Goal: Information Seeking & Learning: Learn about a topic

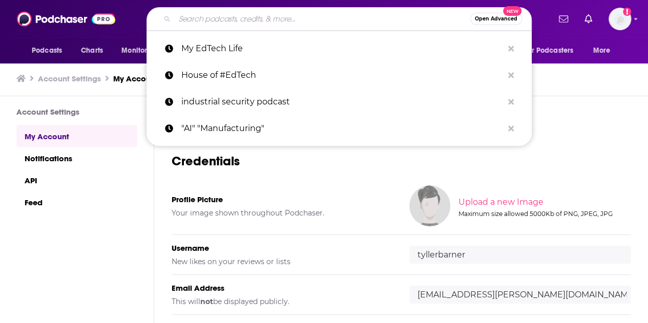
click at [287, 20] on input "Search podcasts, credits, & more..." at bounding box center [323, 19] width 296 height 16
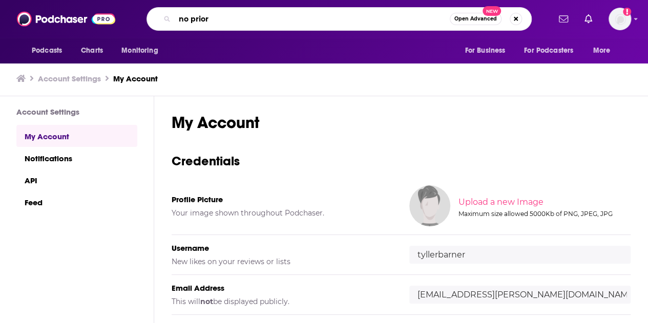
type input "no priors"
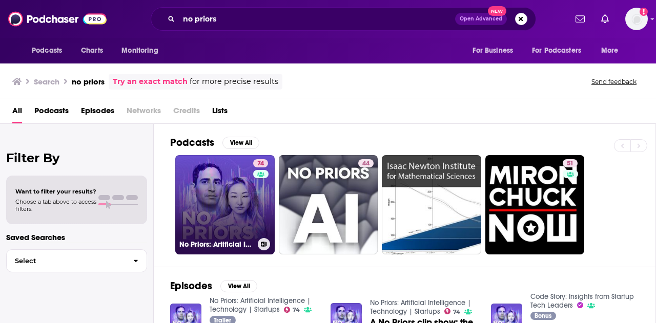
click at [235, 190] on link "74 No Priors: Artificial Intelligence | Technology | Startups" at bounding box center [224, 204] width 99 height 99
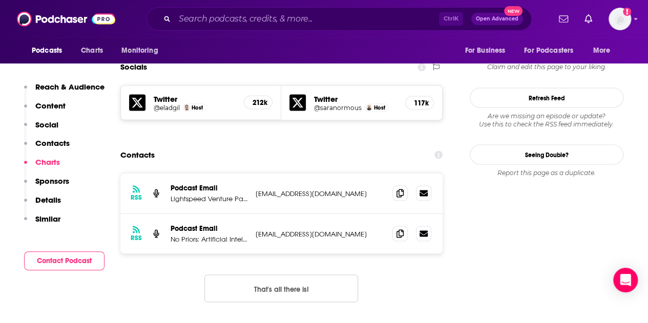
scroll to position [820, 0]
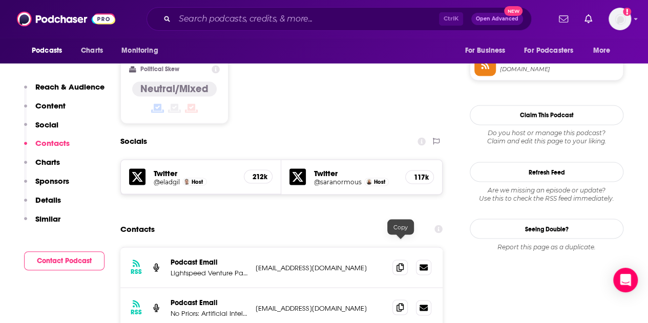
click at [404, 303] on icon at bounding box center [399, 307] width 7 height 8
click at [405, 300] on span at bounding box center [399, 307] width 15 height 15
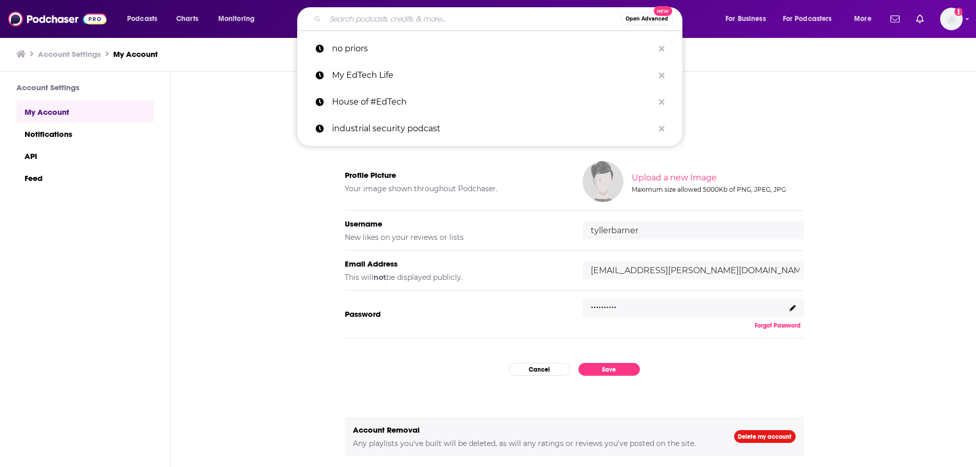
click at [361, 21] on input "Search podcasts, credits, & more..." at bounding box center [473, 19] width 296 height 16
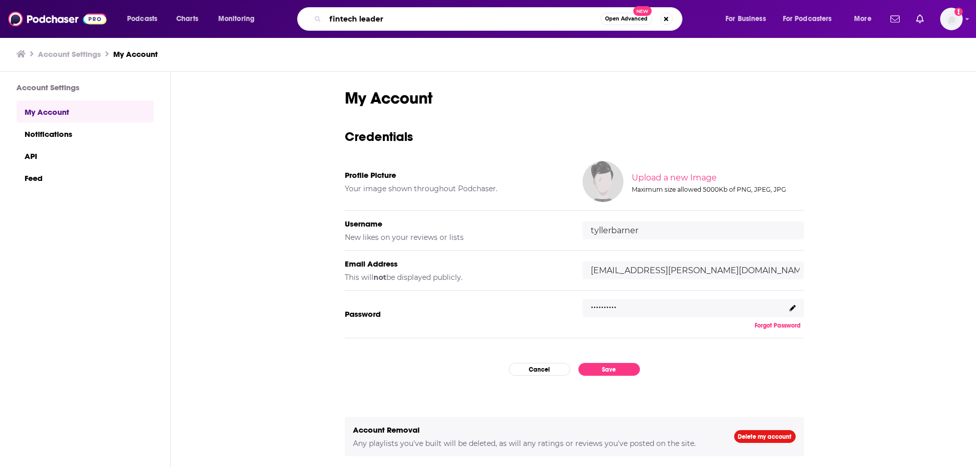
type input "fintech leaders"
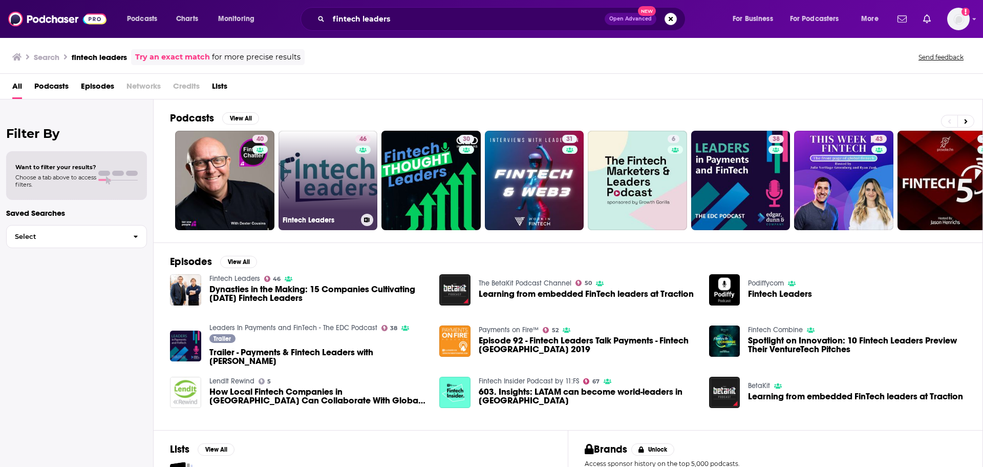
click at [324, 186] on link "46 Fintech Leaders" at bounding box center [328, 180] width 99 height 99
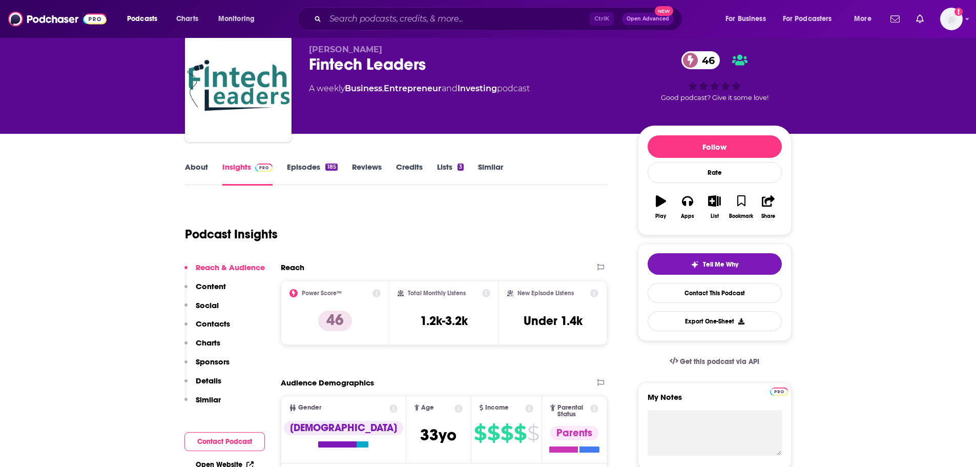
scroll to position [51, 0]
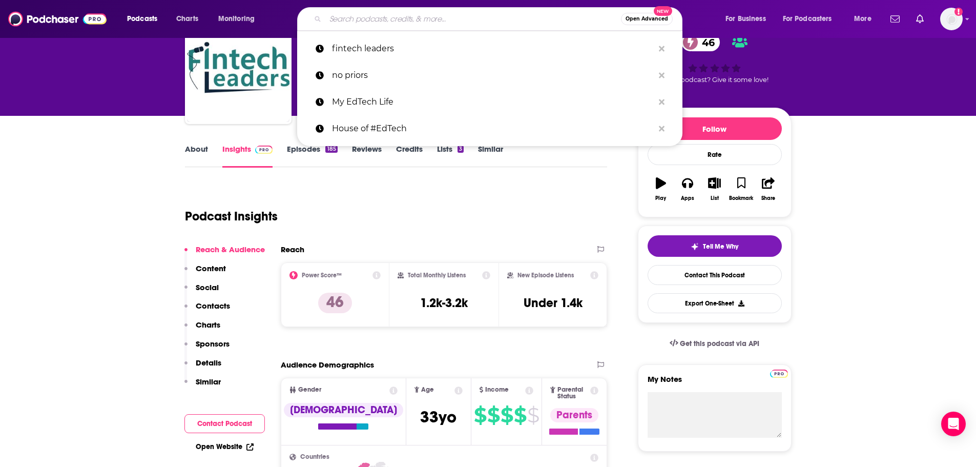
click at [389, 20] on input "Search podcasts, credits, & more..." at bounding box center [473, 19] width 296 height 16
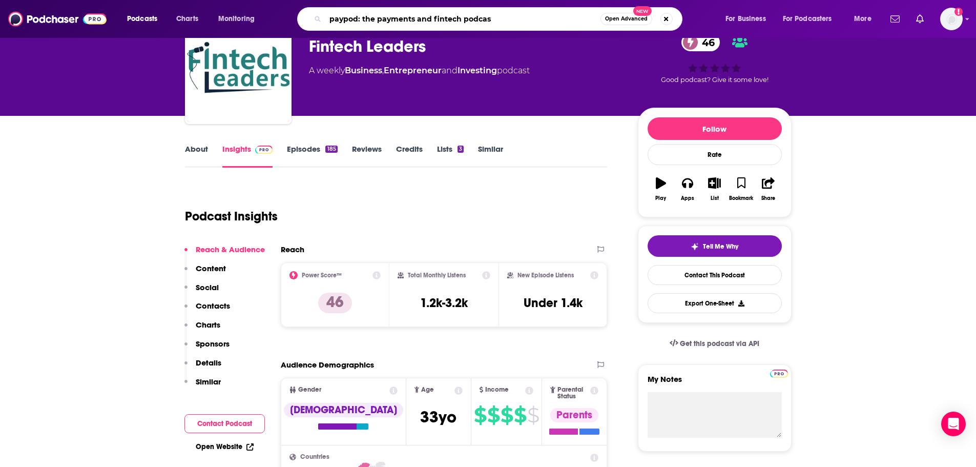
type input "paypod: the payments and fintech podcast"
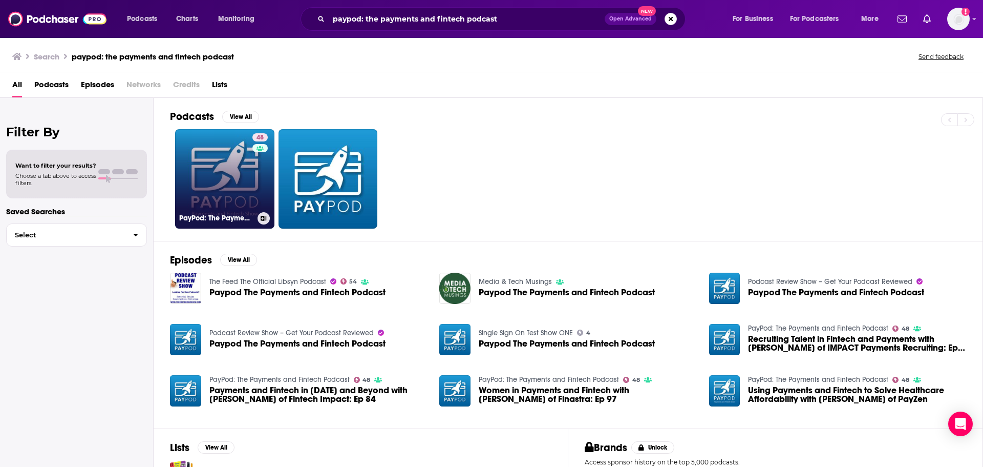
click at [228, 160] on link "48 PayPod: The Payments and Fintech Podcast" at bounding box center [224, 178] width 99 height 99
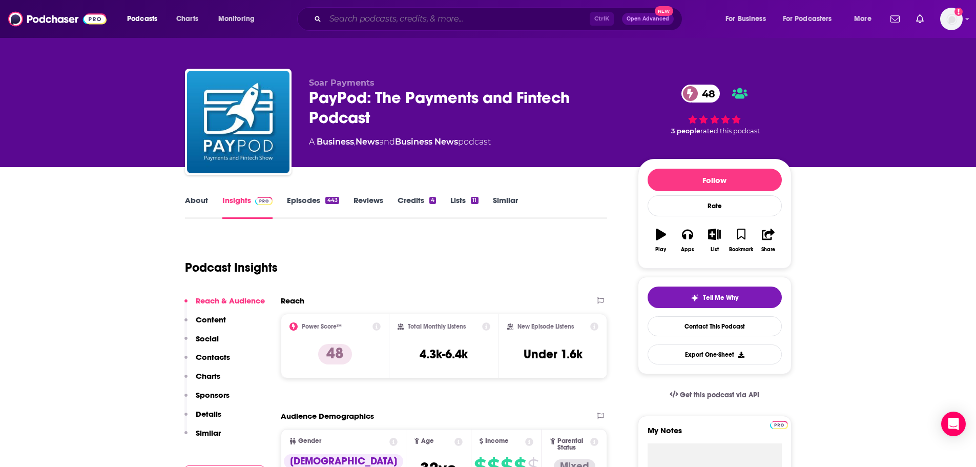
click at [397, 12] on input "Search podcasts, credits, & more..." at bounding box center [457, 19] width 264 height 16
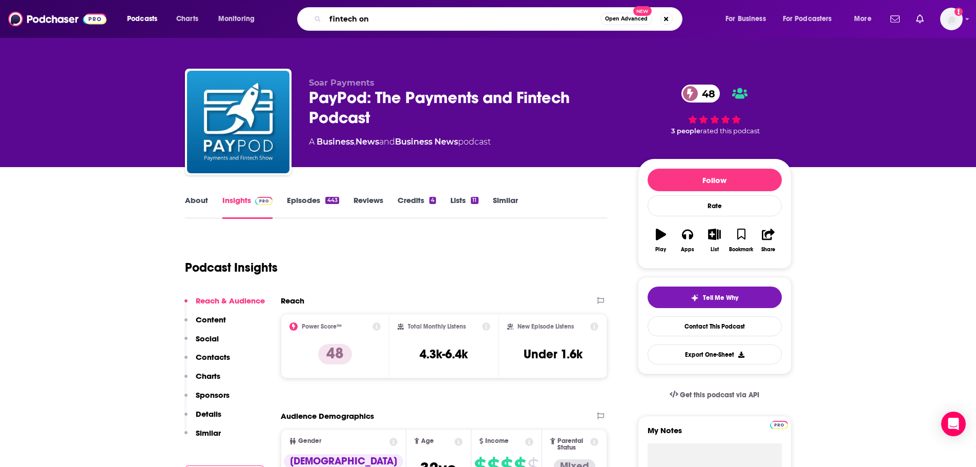
type input "fintech one"
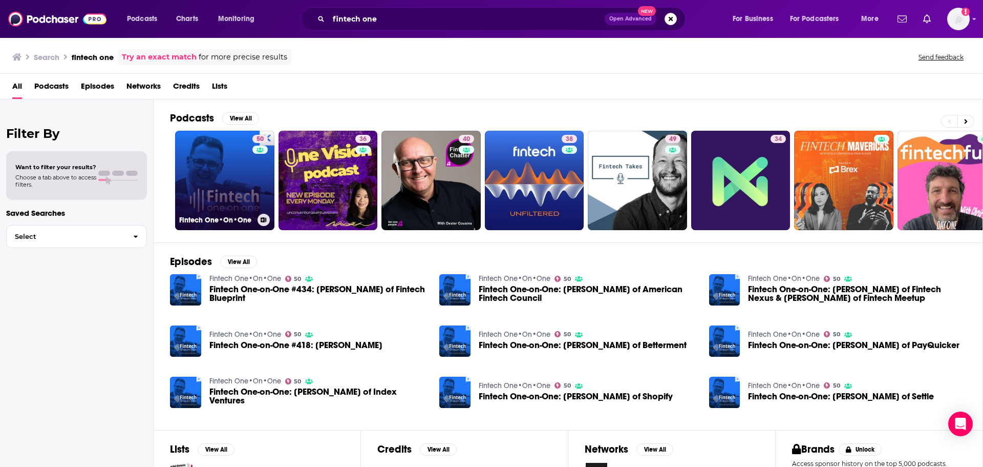
click at [231, 167] on link "50 Fintech One•On•One" at bounding box center [224, 180] width 99 height 99
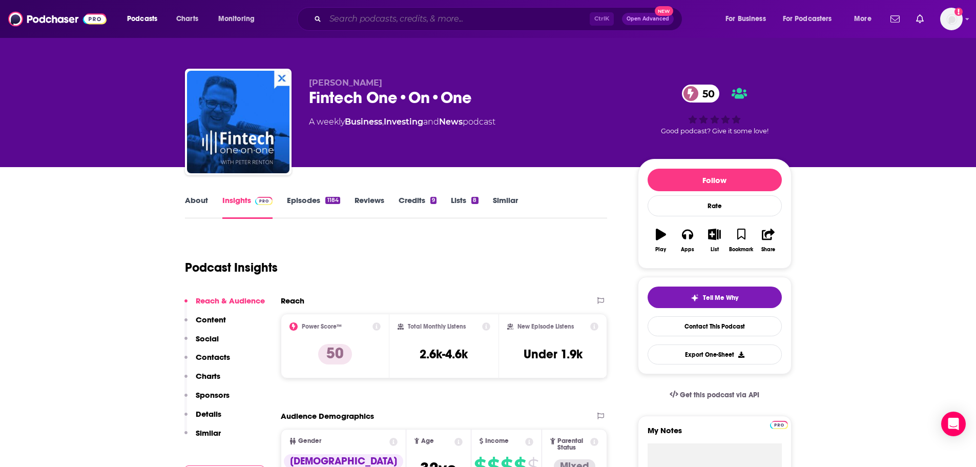
click at [366, 17] on input "Search podcasts, credits, & more..." at bounding box center [457, 19] width 264 height 16
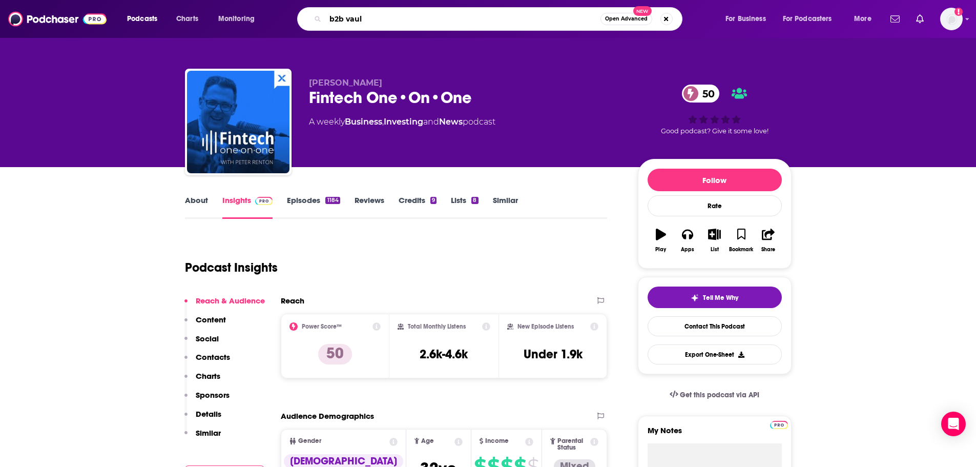
type input "b2b vault"
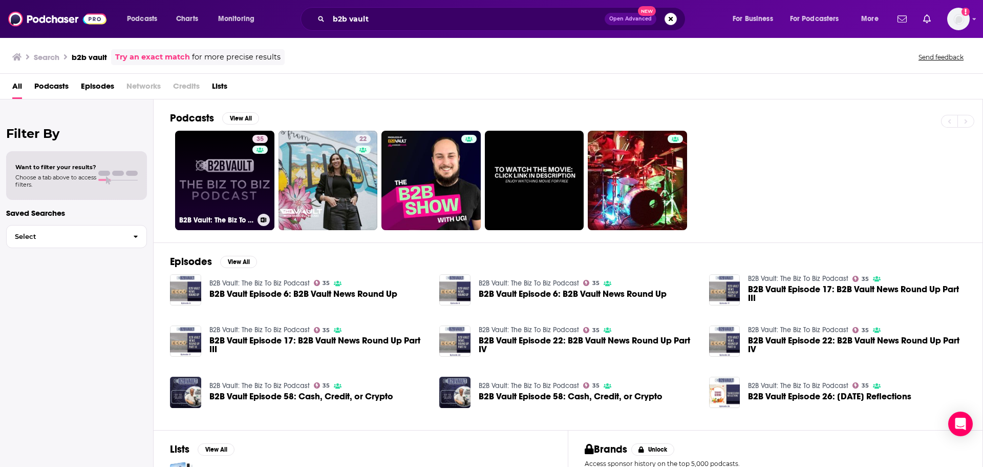
click at [232, 170] on link "35 B2B Vault: The Biz To Biz Podcast" at bounding box center [224, 180] width 99 height 99
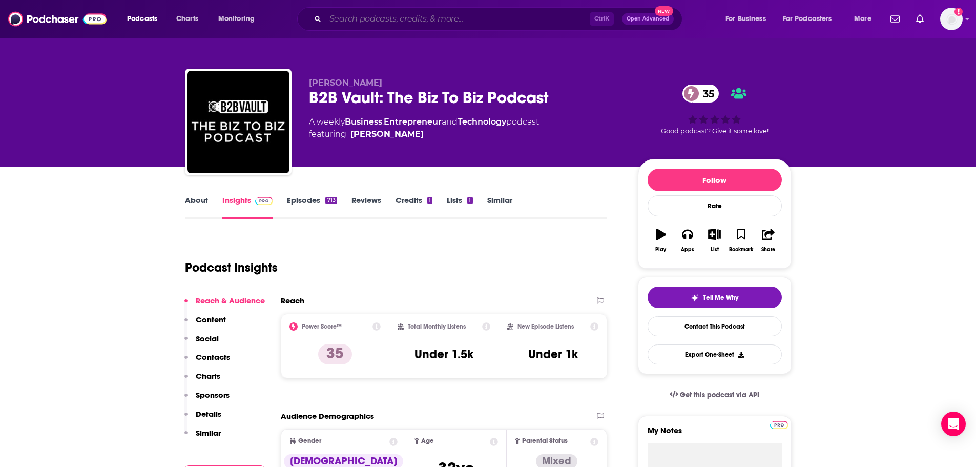
click at [376, 18] on input "Search podcasts, credits, & more..." at bounding box center [457, 19] width 264 height 16
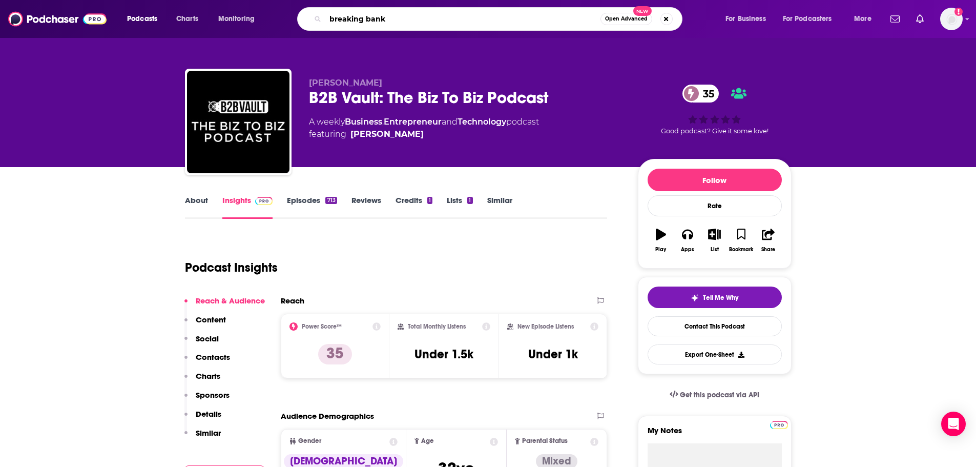
type input "breaking banks"
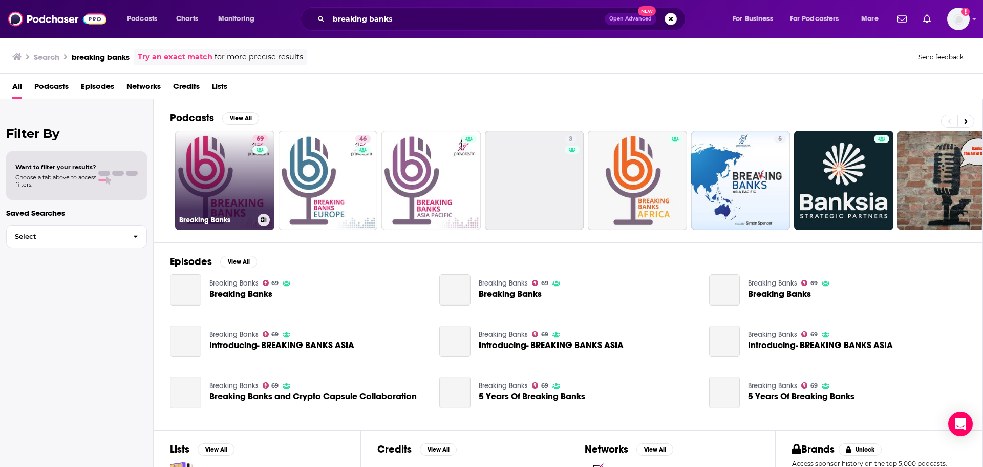
click at [209, 173] on link "69 Breaking Banks" at bounding box center [224, 180] width 99 height 99
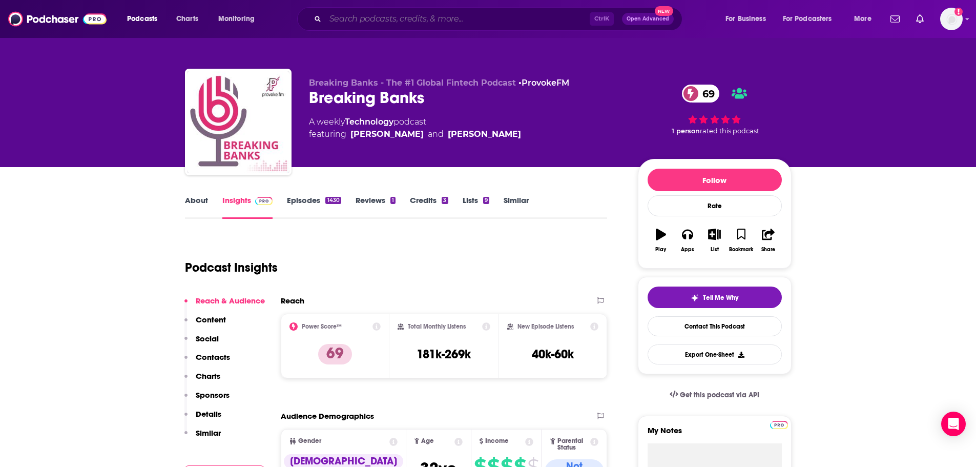
click at [370, 22] on input "Search podcasts, credits, & more..." at bounding box center [457, 19] width 264 height 16
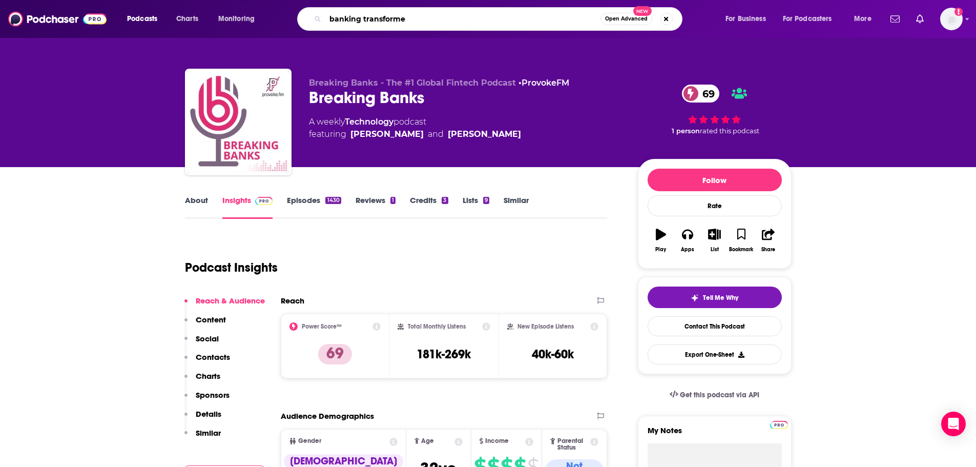
type input "banking transformed"
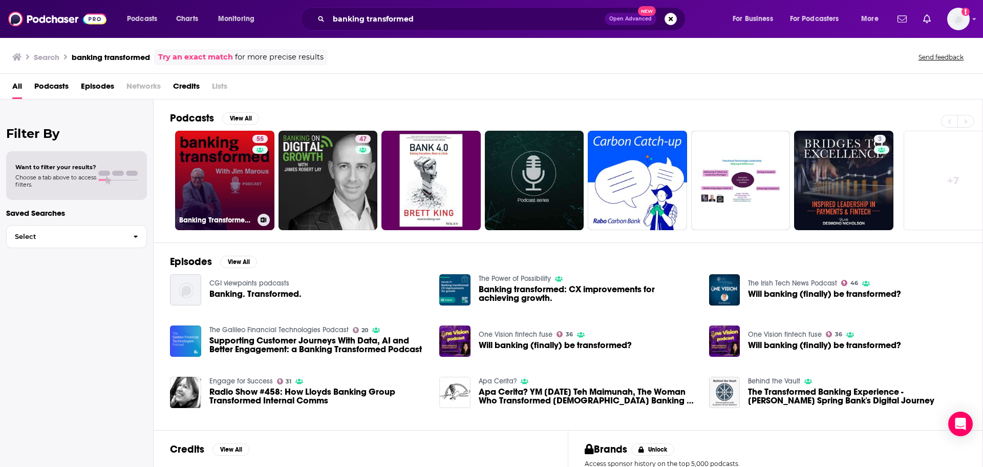
click at [200, 173] on link "55 Banking Transformed with Jim Marous" at bounding box center [224, 180] width 99 height 99
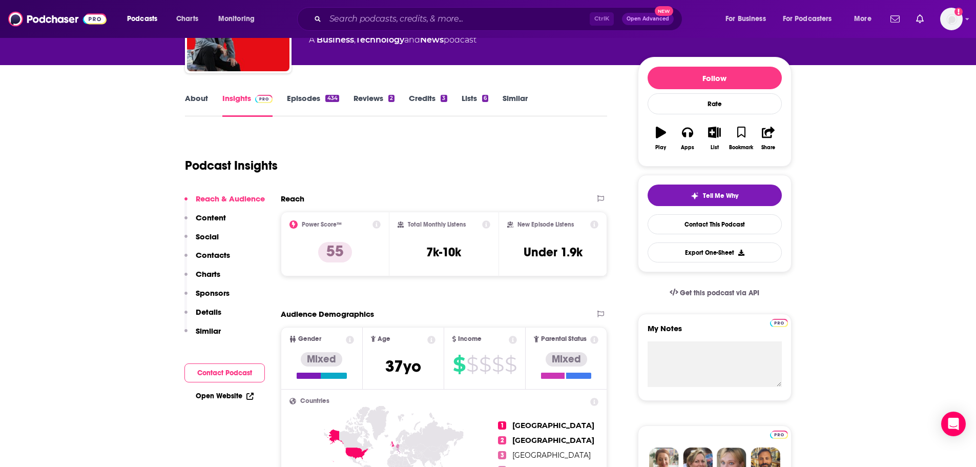
scroll to position [102, 0]
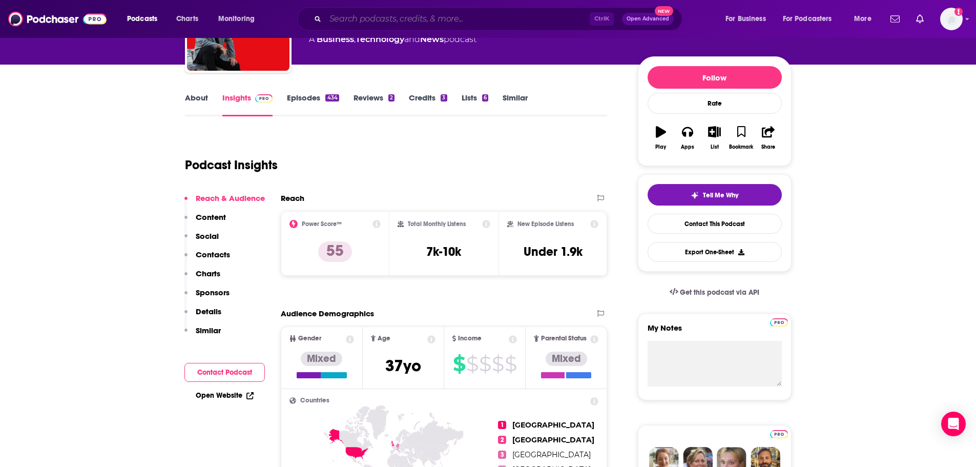
click at [348, 22] on input "Search podcasts, credits, & more..." at bounding box center [457, 19] width 264 height 16
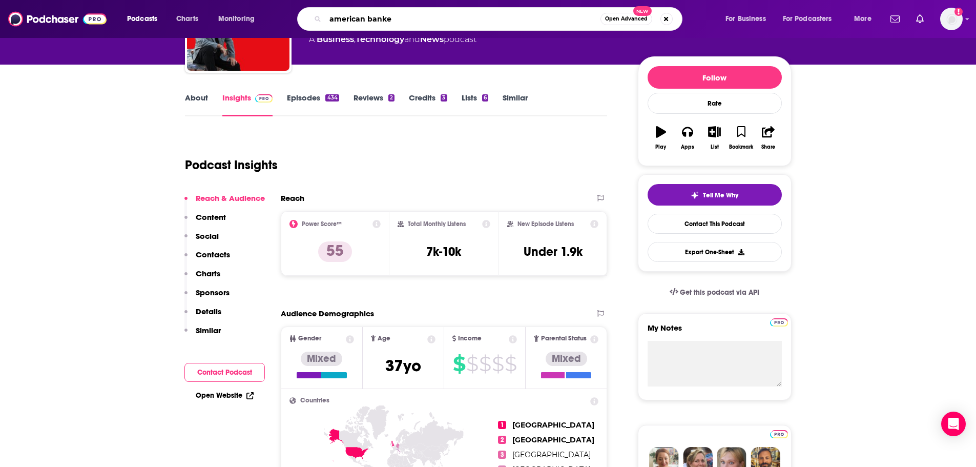
type input "american banker"
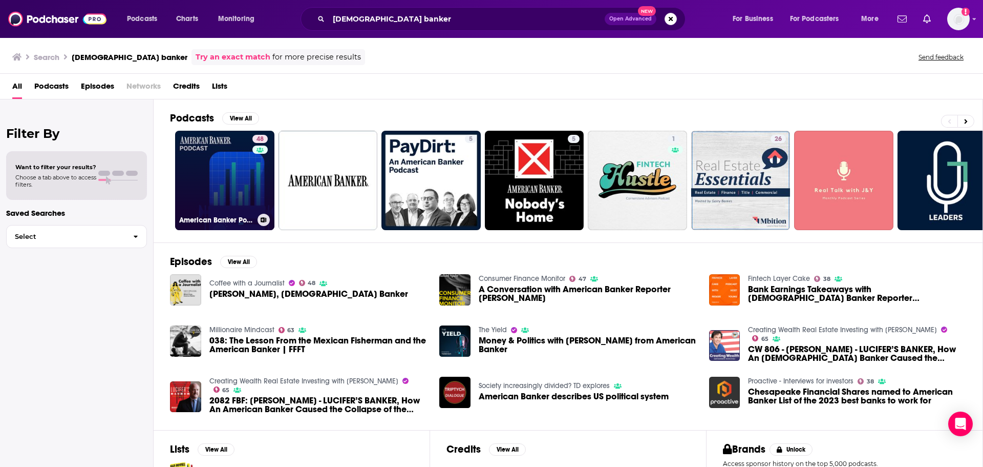
click at [240, 171] on link "48 American Banker Podcast" at bounding box center [224, 180] width 99 height 99
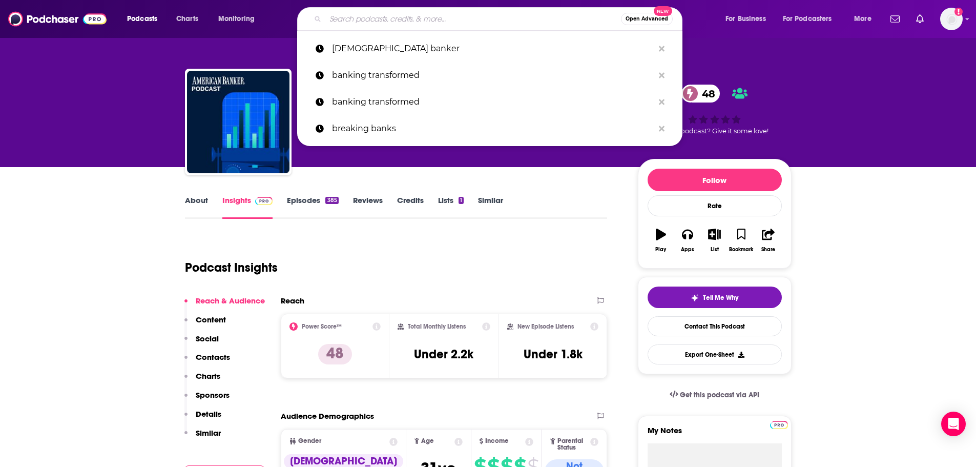
click at [395, 19] on input "Search podcasts, credits, & more..." at bounding box center [473, 19] width 296 height 16
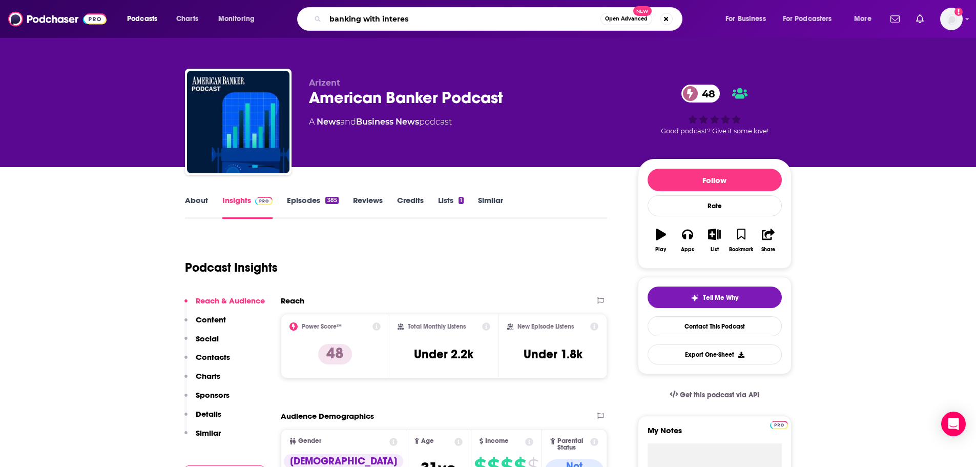
type input "banking with interest"
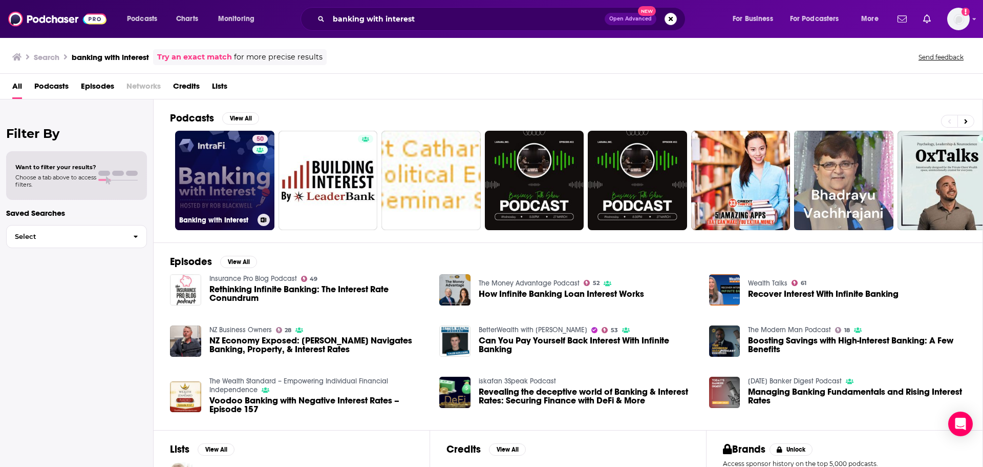
click at [219, 167] on link "50 Banking with Interest" at bounding box center [224, 180] width 99 height 99
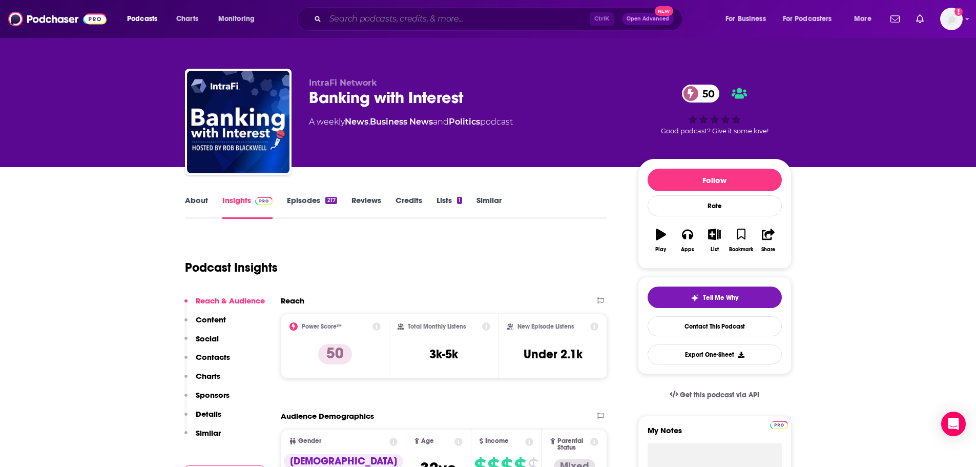
click at [360, 23] on input "Search podcasts, credits, & more..." at bounding box center [457, 19] width 264 height 16
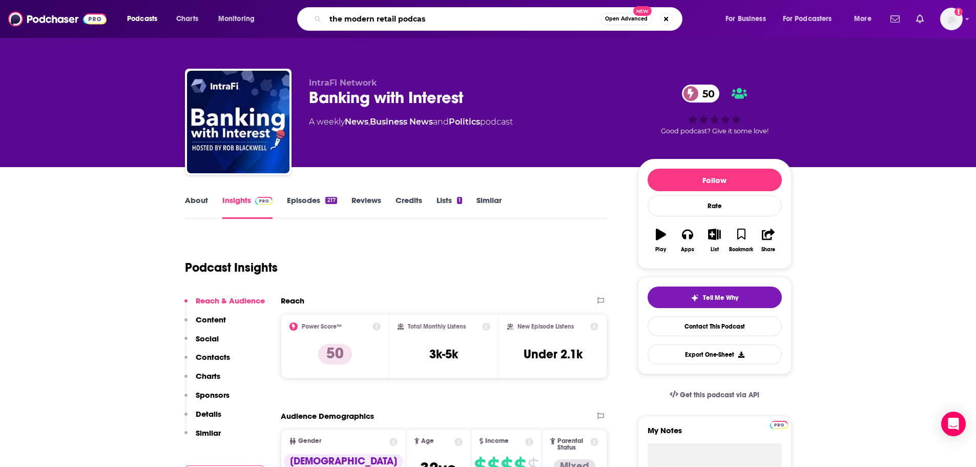
type input "the modern retail podcast"
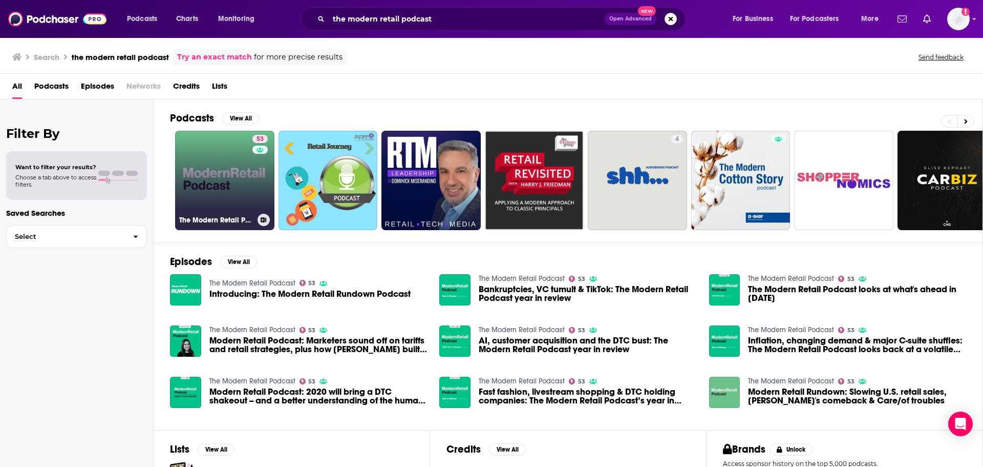
click at [237, 178] on link "53 The Modern Retail Podcast" at bounding box center [224, 180] width 99 height 99
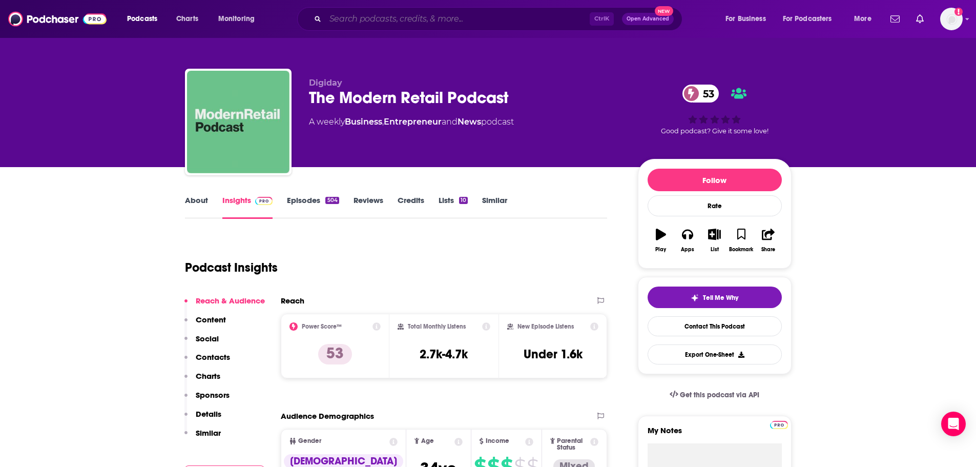
click at [412, 12] on input "Search podcasts, credits, & more..." at bounding box center [457, 19] width 264 height 16
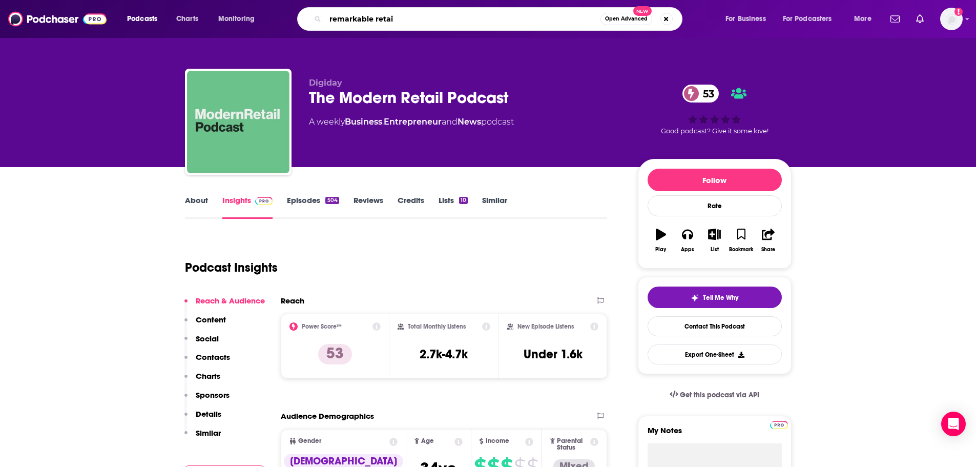
type input "remarkable retail"
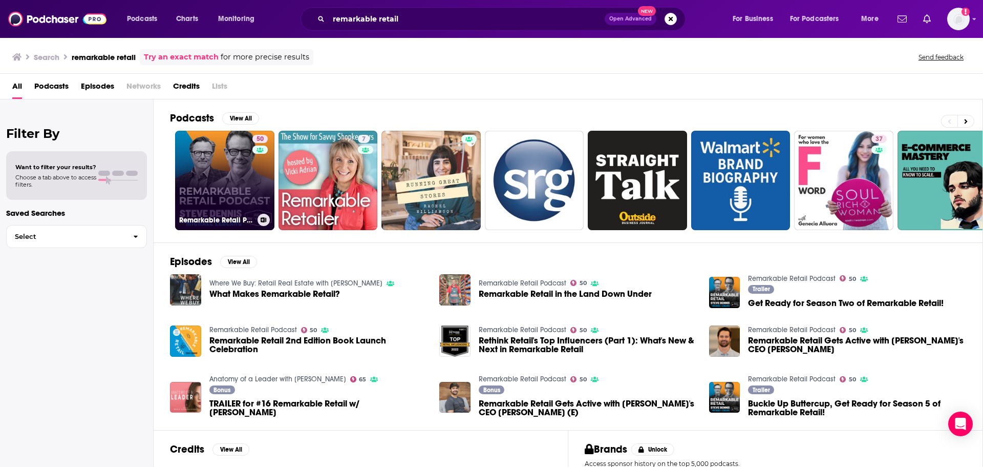
click at [235, 164] on link "50 Remarkable Retail Podcast" at bounding box center [224, 180] width 99 height 99
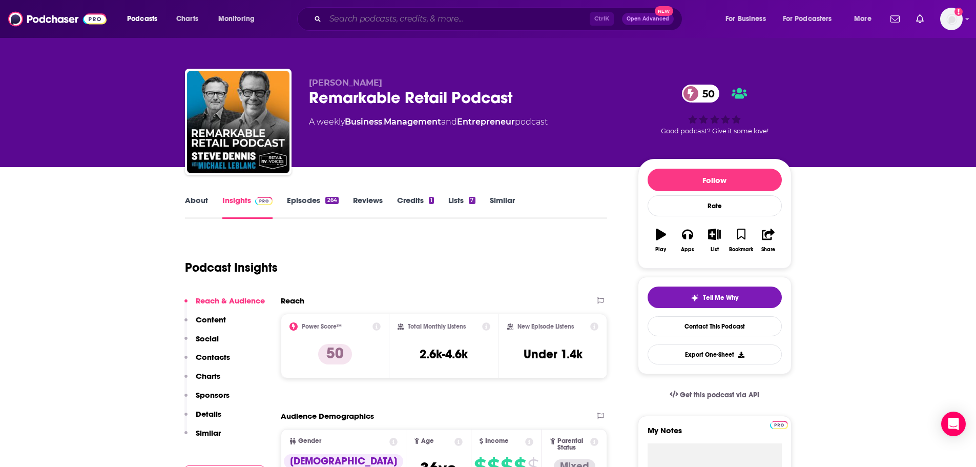
click at [376, 22] on input "Search podcasts, credits, & more..." at bounding box center [457, 19] width 264 height 16
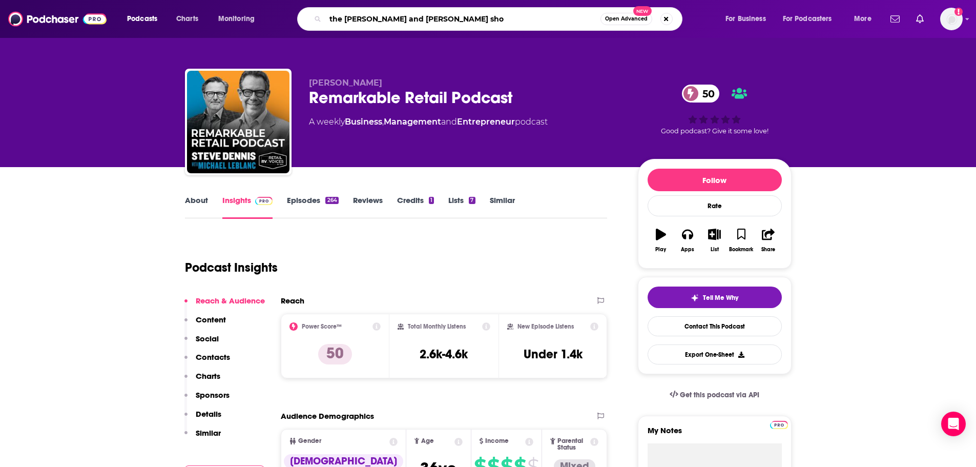
type input "the jason and scot show"
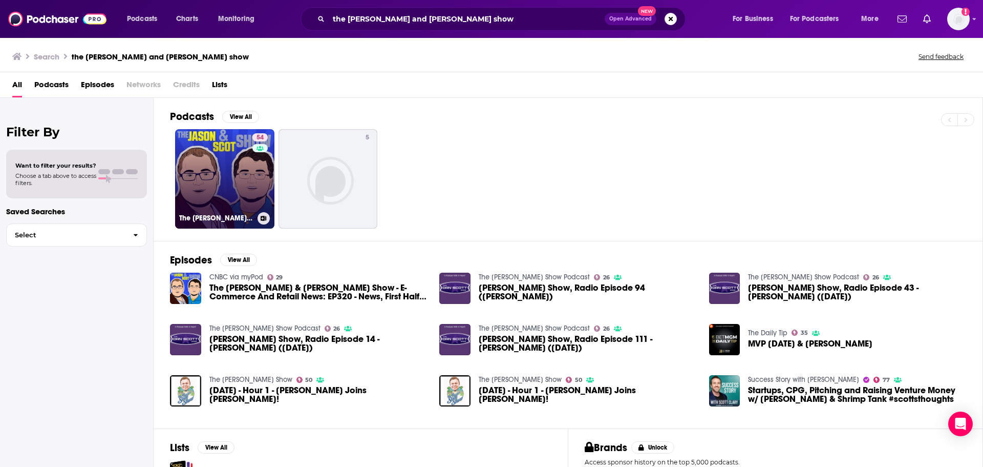
click at [225, 175] on link "54 The Jason & Scot Show - E-Commerce And Retail News" at bounding box center [224, 178] width 99 height 99
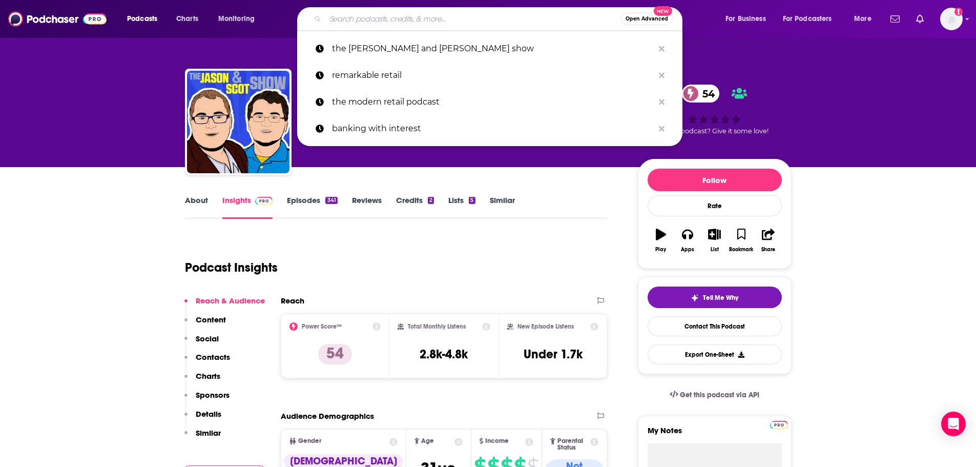
click at [362, 26] on input "Search podcasts, credits, & more..." at bounding box center [473, 19] width 296 height 16
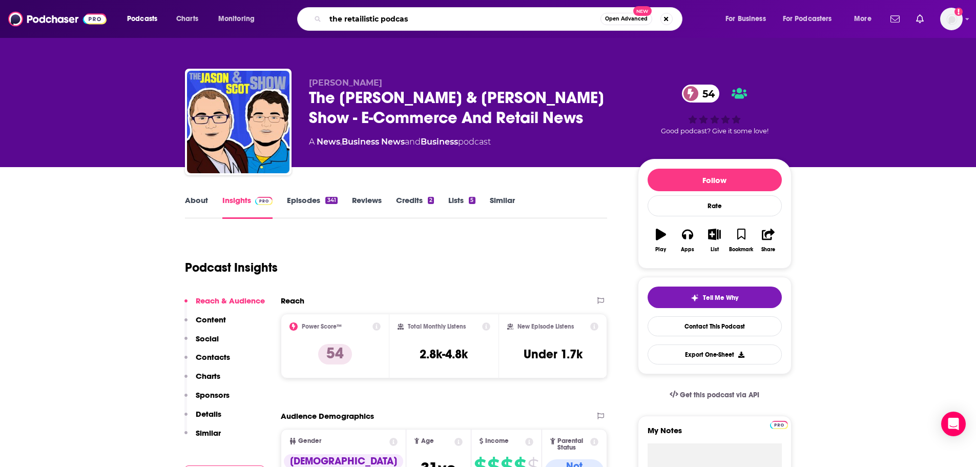
type input "the retailistic podcast"
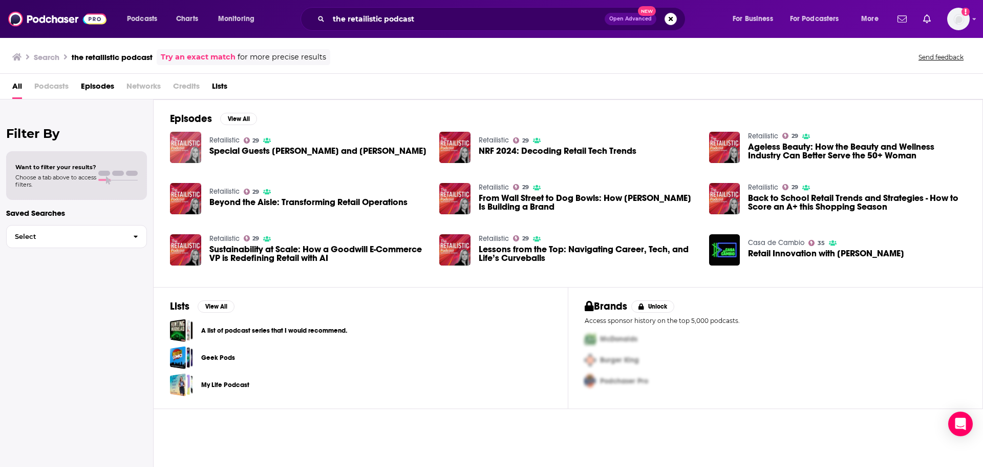
click at [183, 145] on img "Special Guests Ned Hayes and Ashley Coates" at bounding box center [185, 147] width 31 height 31
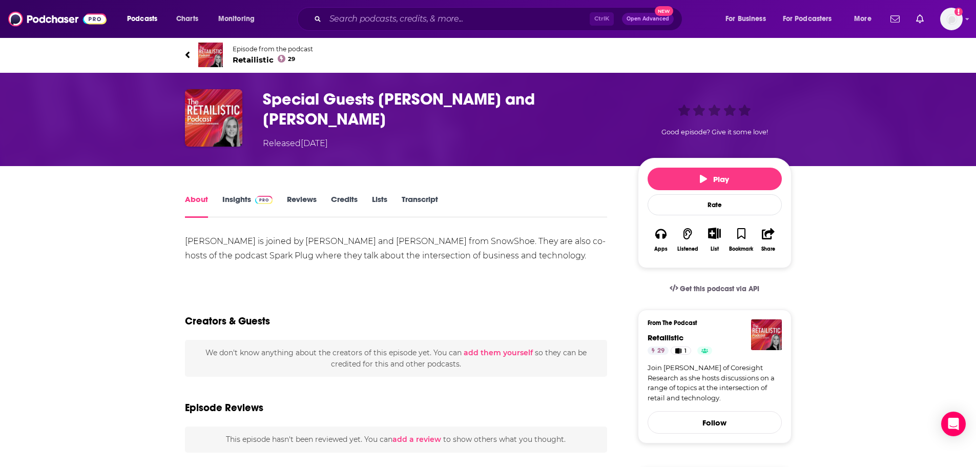
click at [234, 196] on link "Insights" at bounding box center [247, 206] width 51 height 24
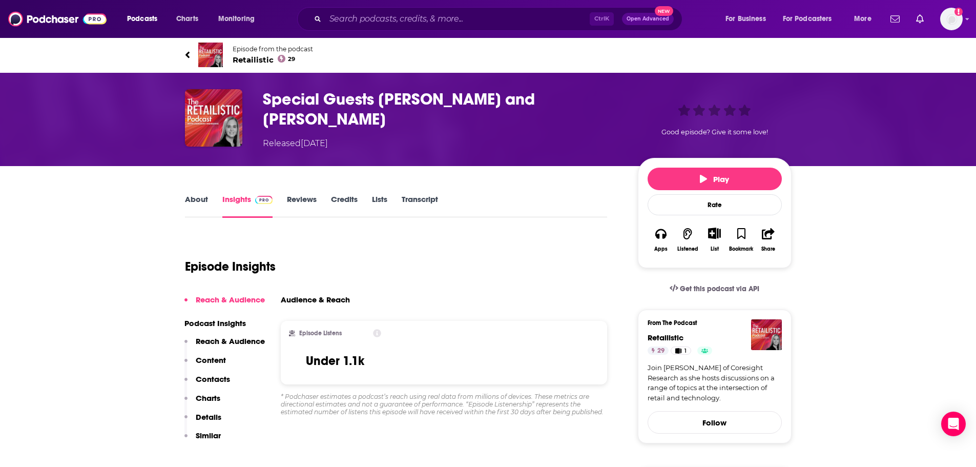
click at [260, 60] on span "Retailistic 29" at bounding box center [273, 60] width 80 height 10
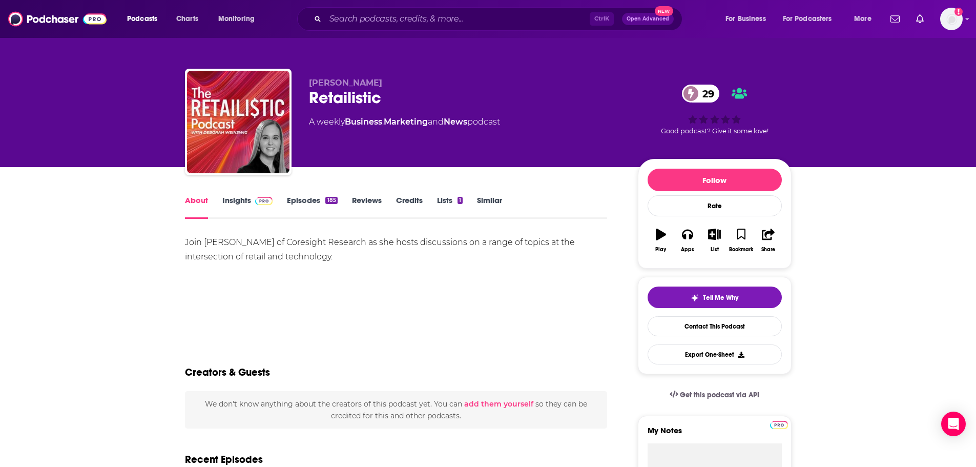
click at [241, 208] on link "Insights" at bounding box center [247, 207] width 51 height 24
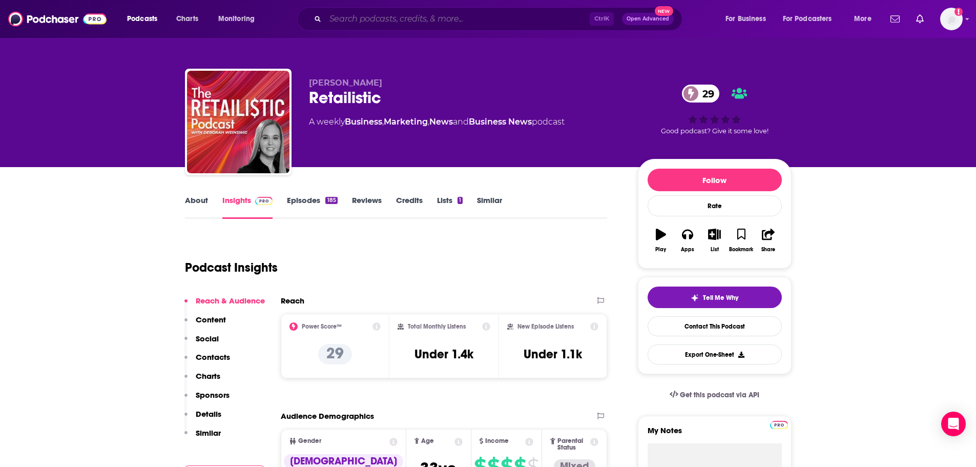
click at [358, 23] on input "Search podcasts, credits, & more..." at bounding box center [457, 19] width 264 height 16
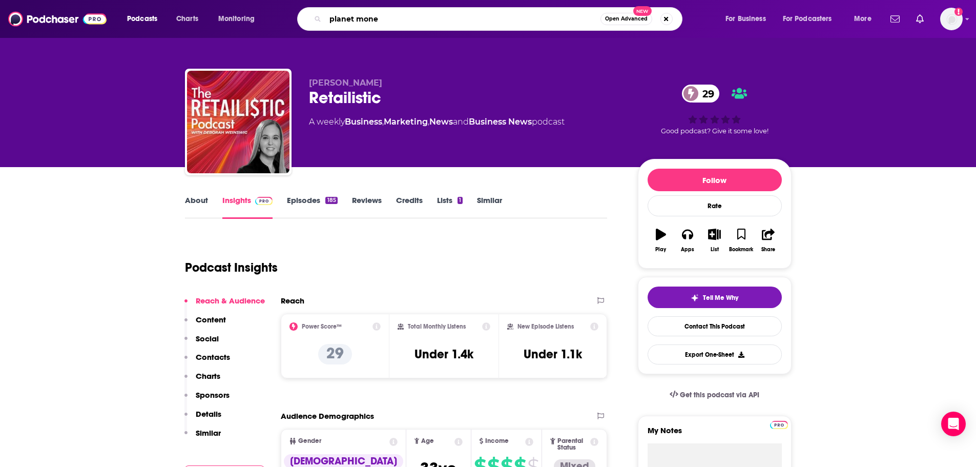
type input "planet money"
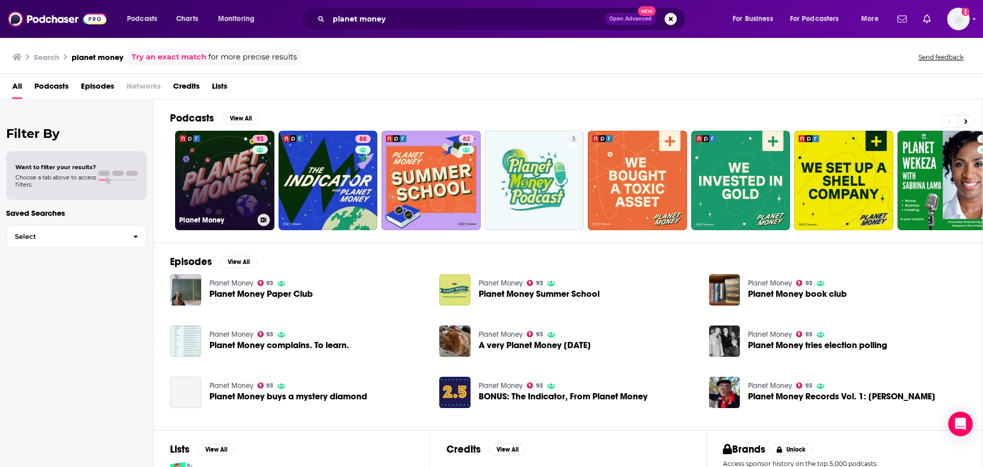
click at [246, 178] on link "93 Planet Money" at bounding box center [224, 180] width 99 height 99
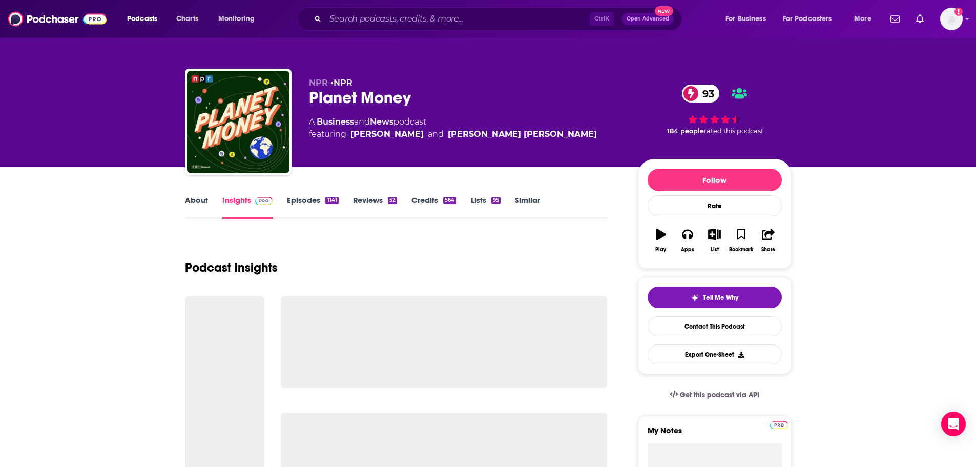
click at [315, 203] on link "Episodes 1141" at bounding box center [312, 207] width 51 height 24
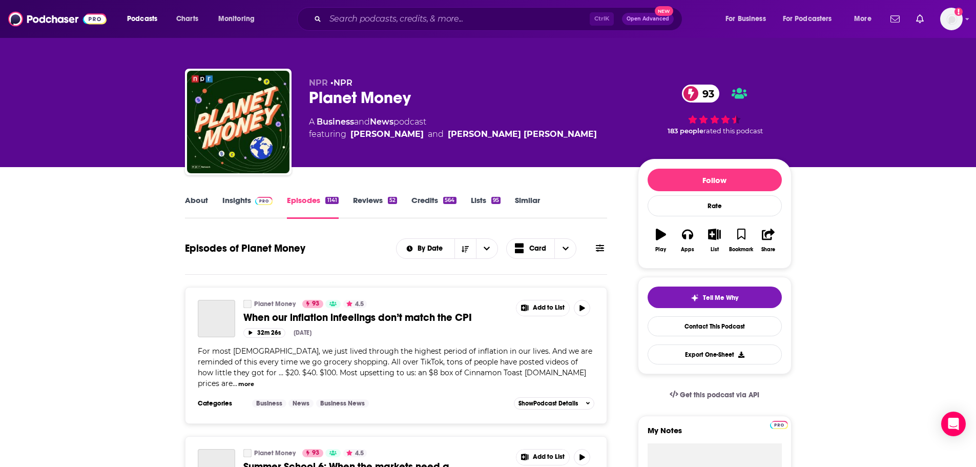
click at [225, 194] on div "About Insights Episodes 1141 Reviews 52 Credits 564 Lists 95 Similar" at bounding box center [396, 206] width 423 height 25
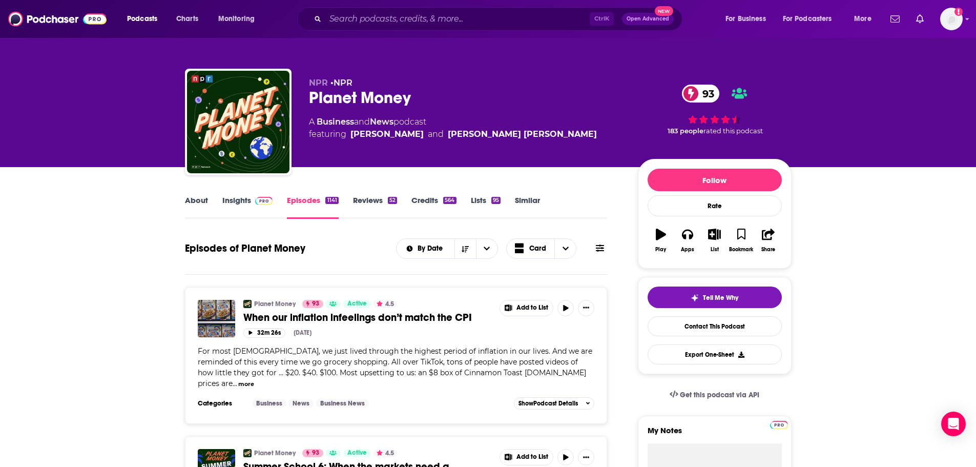
click at [235, 202] on link "Insights" at bounding box center [247, 207] width 51 height 24
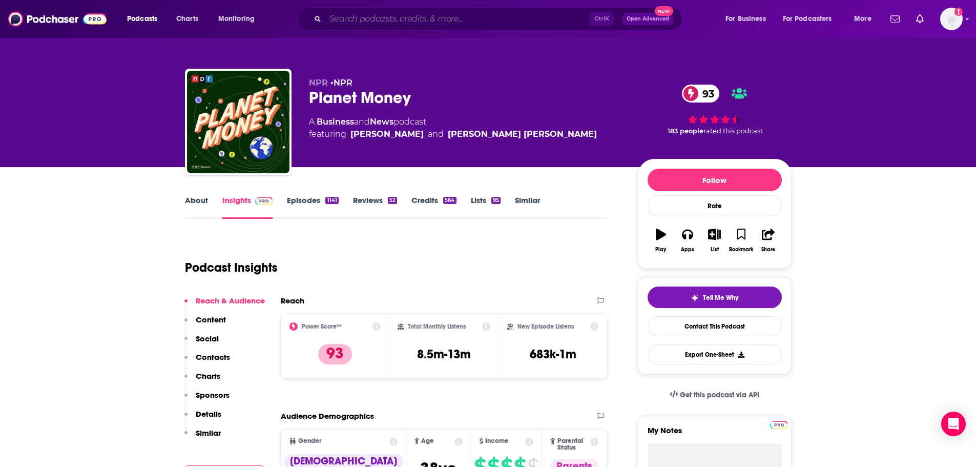
click at [366, 15] on input "Search podcasts, credits, & more..." at bounding box center [457, 19] width 264 height 16
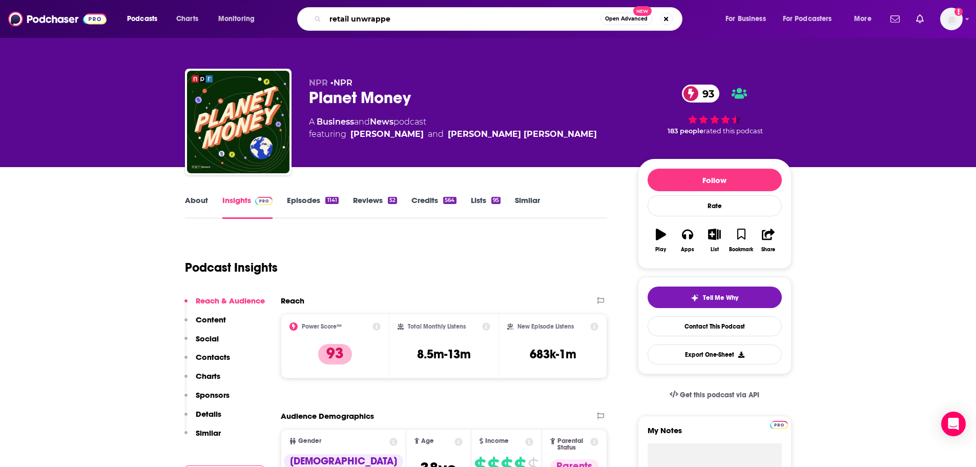
type input "retail unwrapped"
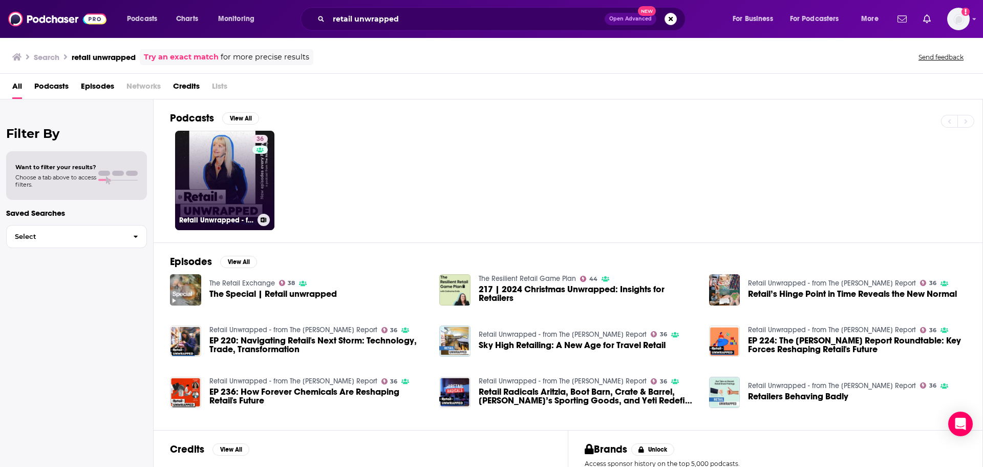
click at [253, 162] on div "36" at bounding box center [262, 174] width 18 height 79
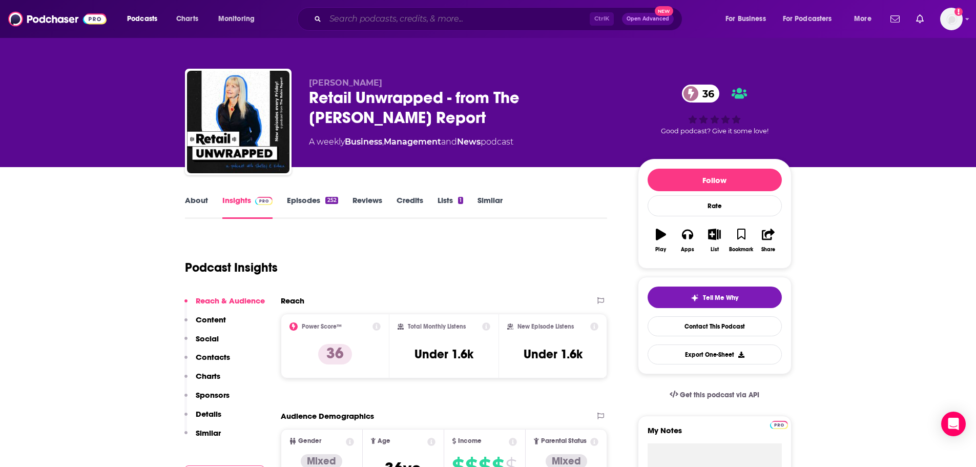
click at [368, 20] on input "Search podcasts, credits, & more..." at bounding box center [457, 19] width 264 height 16
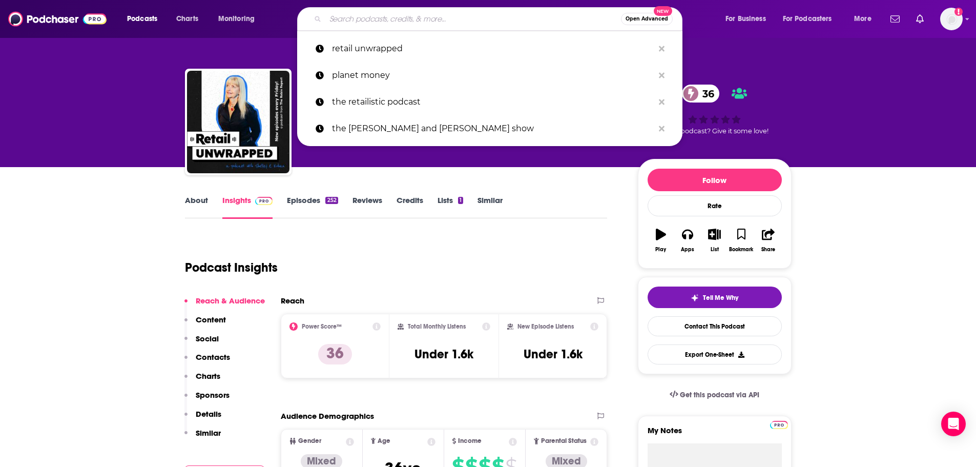
type input ","
type input "a"
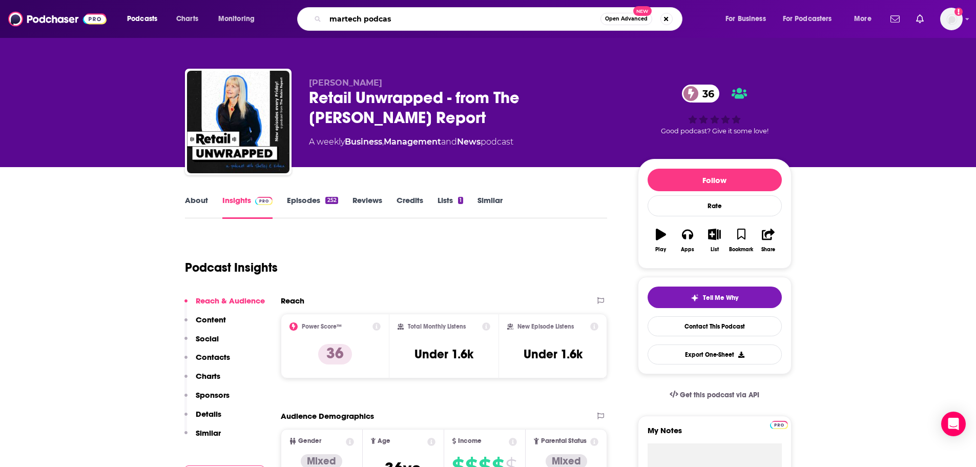
type input "martech podcast"
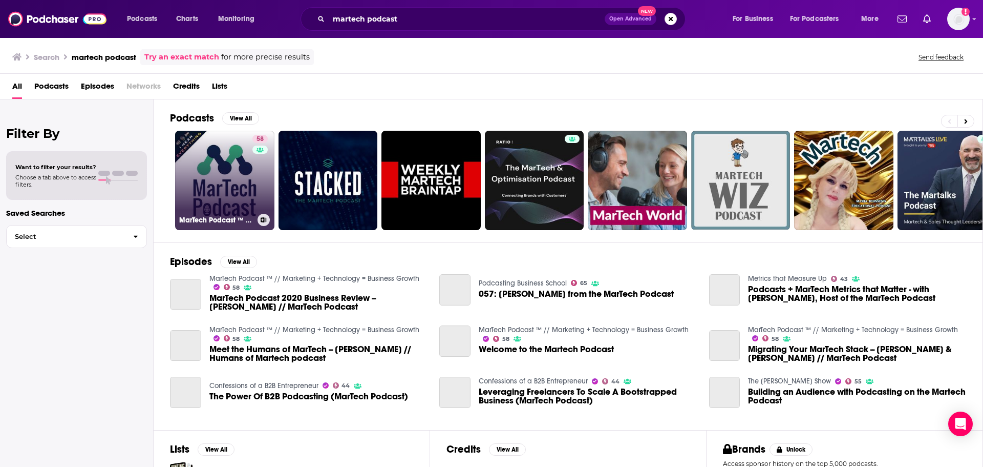
click at [226, 174] on link "58 MarTech Podcast ™ // Marketing + Technology = Business Growth" at bounding box center [224, 180] width 99 height 99
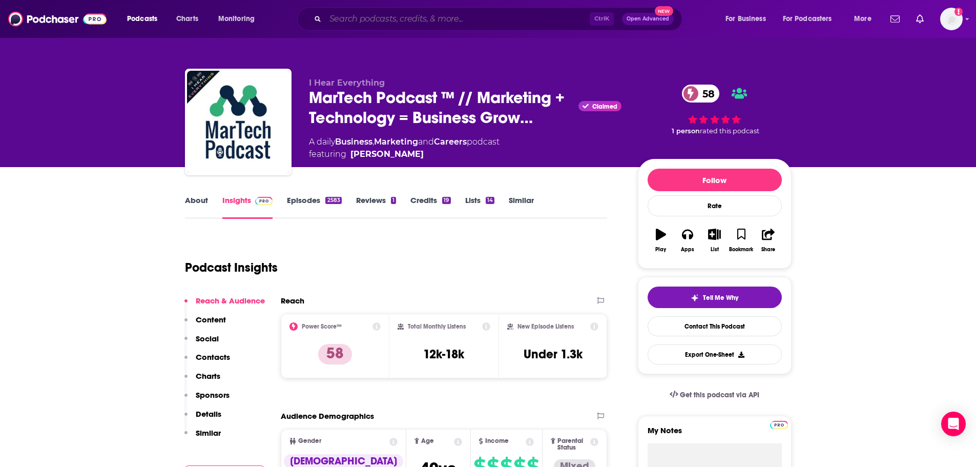
click at [350, 25] on input "Search podcasts, credits, & more..." at bounding box center [457, 19] width 264 height 16
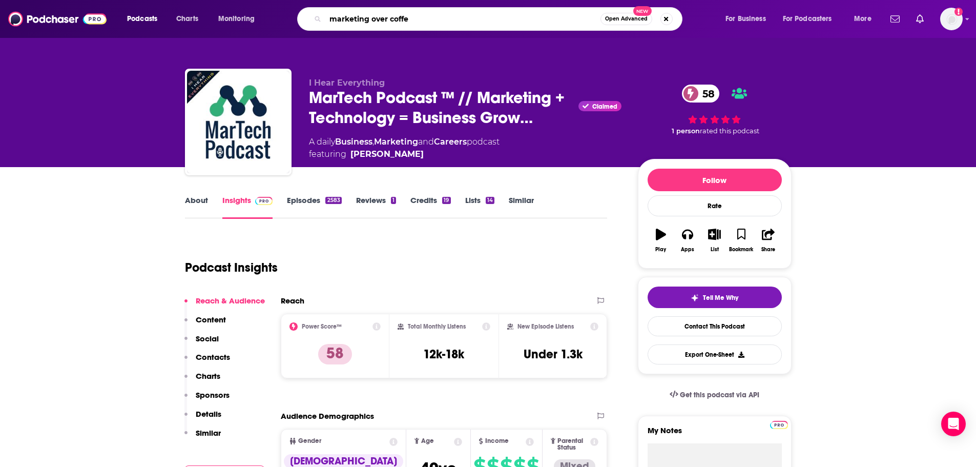
type input "marketing over coffee"
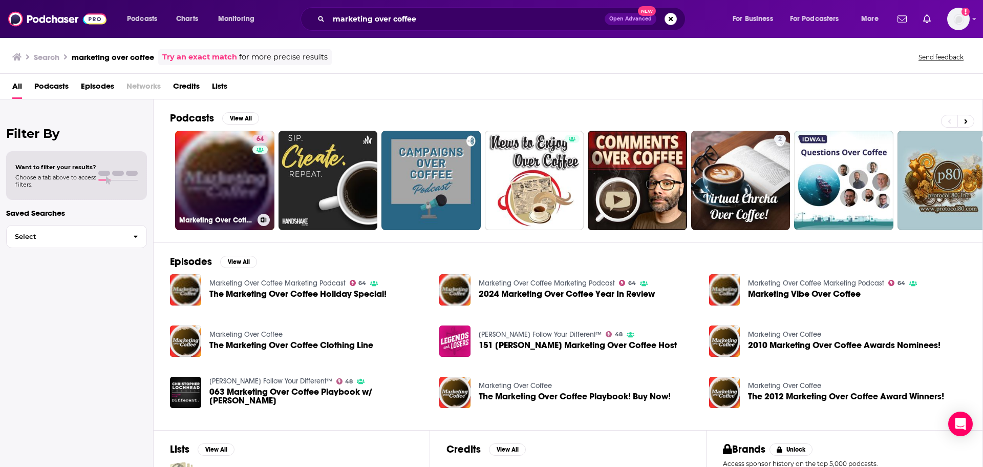
click at [239, 190] on link "64 Marketing Over Coffee Marketing Podcast" at bounding box center [224, 180] width 99 height 99
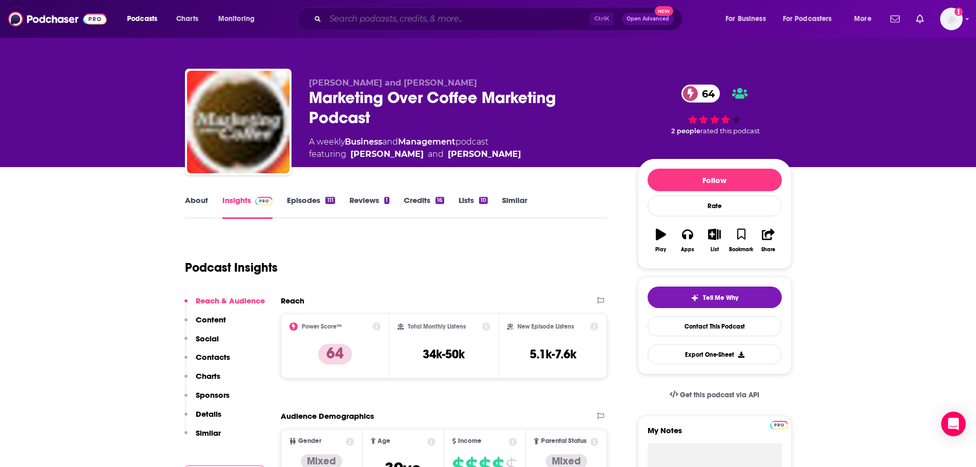
click at [404, 15] on input "Search podcasts, credits, & more..." at bounding box center [457, 19] width 264 height 16
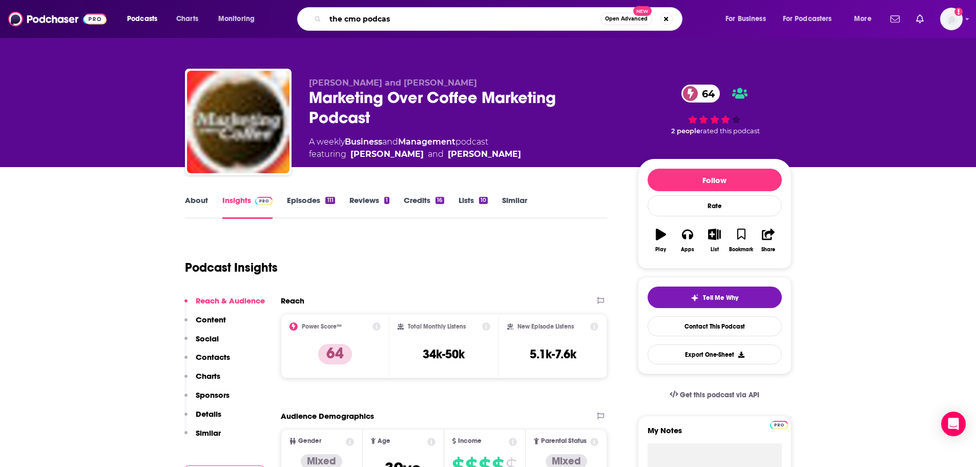
type input "the cmo podcast"
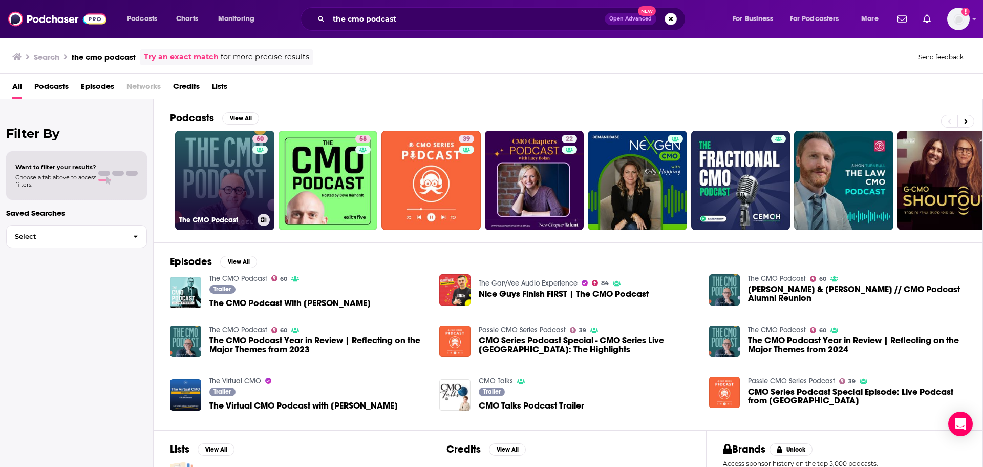
click at [205, 178] on link "60 The CMO Podcast" at bounding box center [224, 180] width 99 height 99
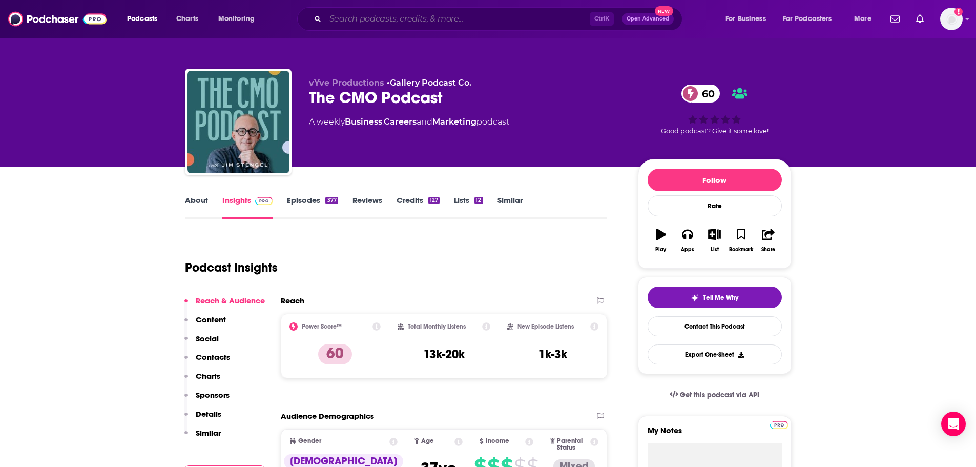
click at [380, 15] on input "Search podcasts, credits, & more..." at bounding box center [457, 19] width 264 height 16
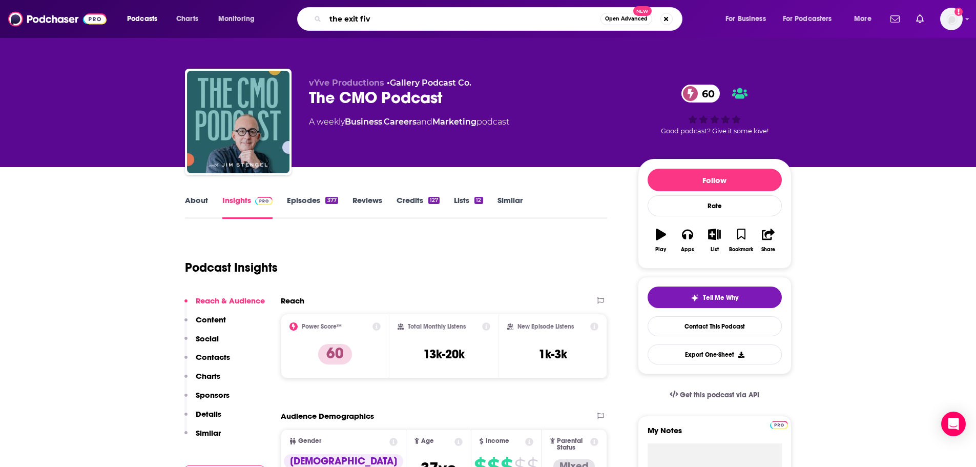
type input "the exit five"
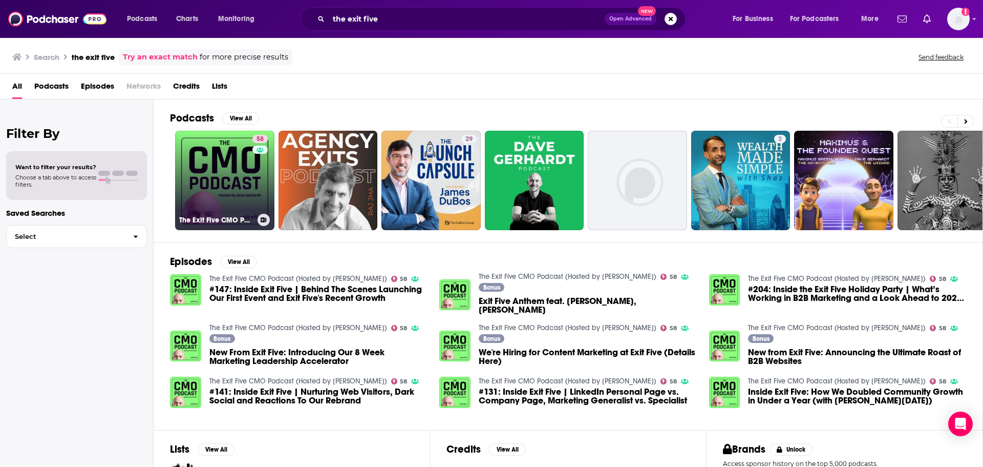
click at [226, 177] on link "58 The Exit Five CMO Podcast (Hosted by Dave Gerhardt)" at bounding box center [224, 180] width 99 height 99
